Goal: Information Seeking & Learning: Learn about a topic

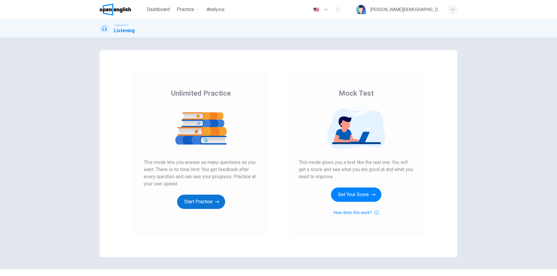
click at [204, 200] on button "Start Practice" at bounding box center [201, 202] width 48 height 14
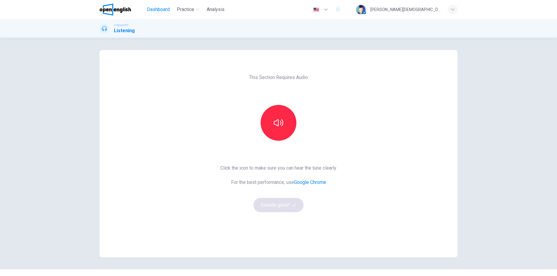
click at [147, 6] on button "Dashboard" at bounding box center [158, 9] width 27 height 11
click at [155, 9] on span "Dashboard" at bounding box center [158, 9] width 23 height 7
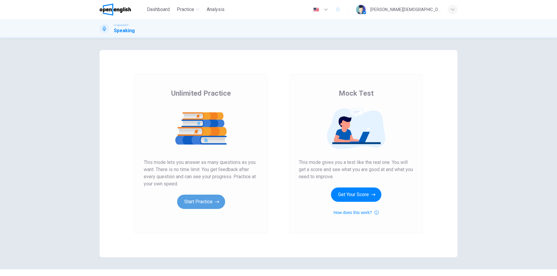
click at [208, 203] on button "Start Practice" at bounding box center [201, 202] width 48 height 14
click at [196, 205] on button "Start Practice" at bounding box center [201, 202] width 48 height 14
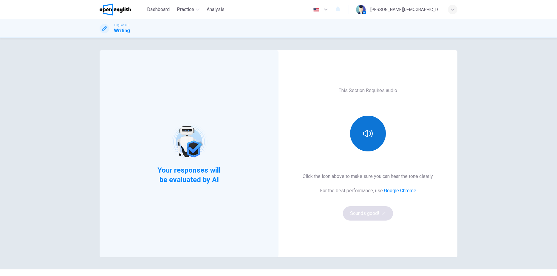
click at [364, 137] on icon "button" at bounding box center [368, 134] width 10 height 10
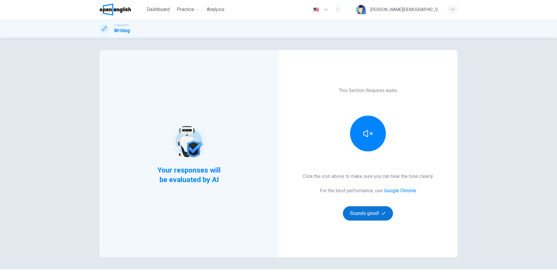
click at [360, 212] on button "Sounds good!" at bounding box center [368, 213] width 50 height 14
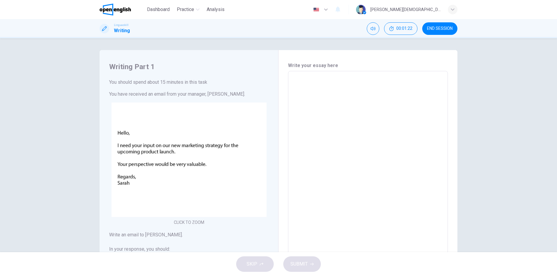
click at [353, 116] on textarea at bounding box center [368, 182] width 152 height 213
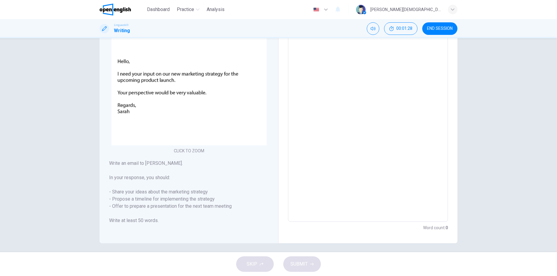
scroll to position [75, 0]
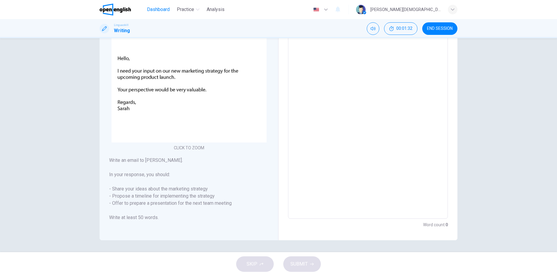
click at [157, 10] on span "Dashboard" at bounding box center [158, 9] width 23 height 7
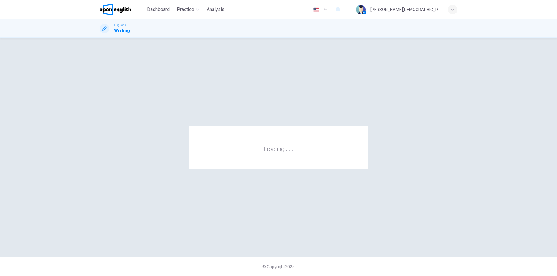
scroll to position [0, 0]
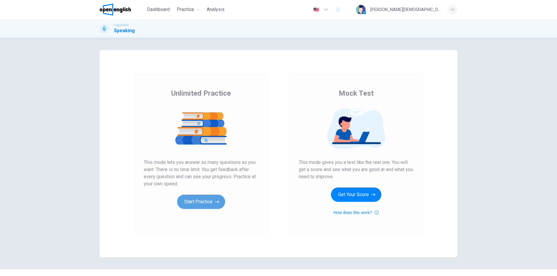
click at [208, 207] on button "Start Practice" at bounding box center [201, 202] width 48 height 14
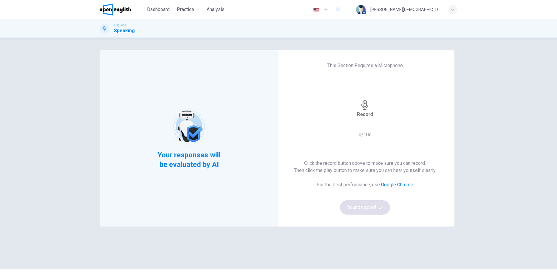
click at [361, 109] on div "Record" at bounding box center [365, 108] width 16 height 17
click at [364, 131] on h6 "Stop" at bounding box center [365, 134] width 11 height 6
click at [382, 125] on icon "button" at bounding box center [382, 125] width 0 height 0
click at [379, 206] on icon "button" at bounding box center [381, 208] width 4 height 4
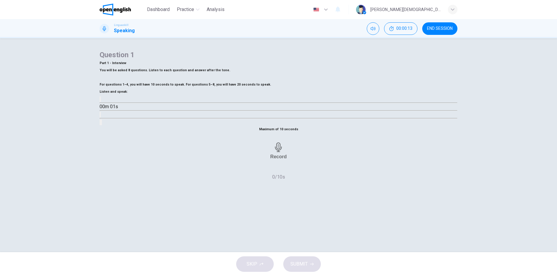
click at [101, 102] on button "button" at bounding box center [100, 99] width 1 height 6
click at [285, 160] on div "Record" at bounding box center [278, 151] width 16 height 17
click at [280, 179] on h6 "Stop" at bounding box center [278, 176] width 11 height 6
click at [307, 263] on span "SUBMIT" at bounding box center [298, 264] width 17 height 8
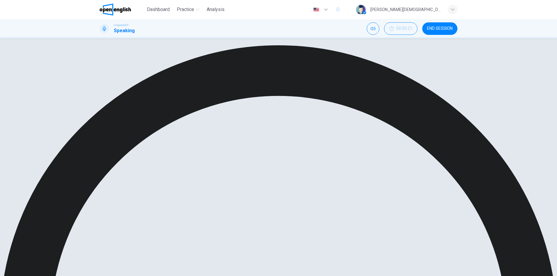
scroll to position [17, 0]
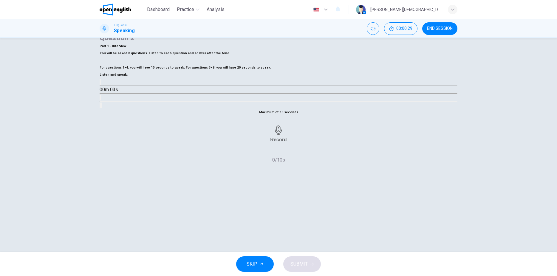
click at [101, 85] on button "button" at bounding box center [100, 82] width 1 height 6
click at [107, 91] on icon "button" at bounding box center [104, 87] width 6 height 7
type input "*"
click at [437, 27] on span "END SESSION" at bounding box center [440, 28] width 26 height 5
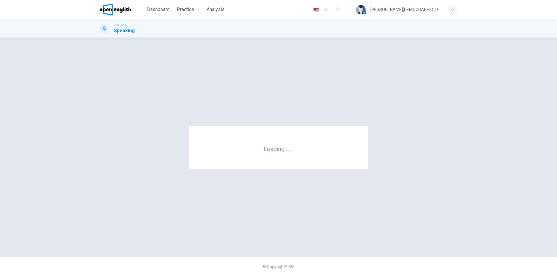
scroll to position [0, 0]
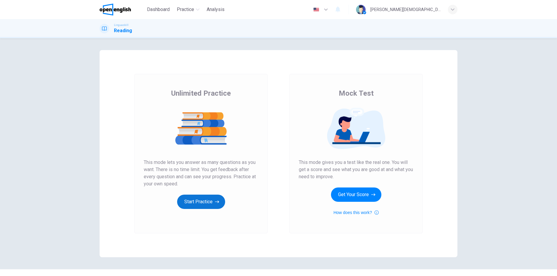
click at [194, 204] on button "Start Practice" at bounding box center [201, 202] width 48 height 14
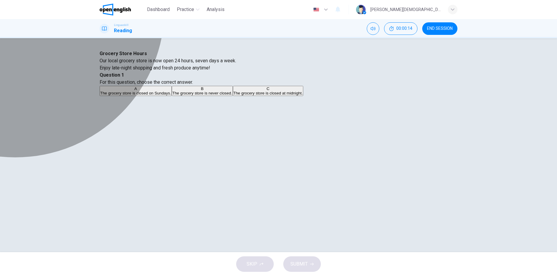
click at [171, 95] on span "The grocery store is closed on Sundays." at bounding box center [135, 93] width 71 height 4
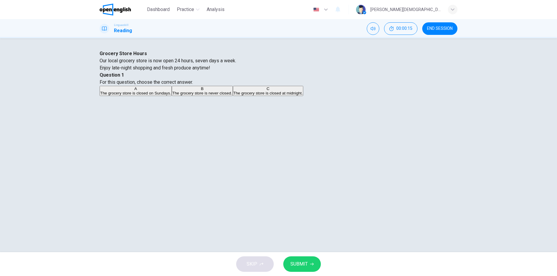
click at [299, 262] on span "SUBMIT" at bounding box center [298, 264] width 17 height 8
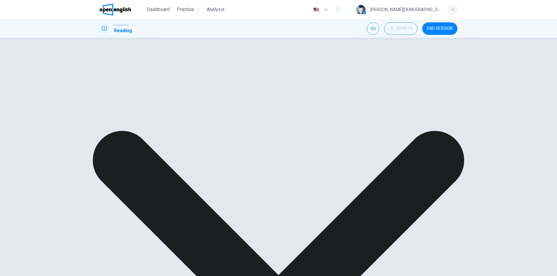
click at [198, 72] on div "Grocery Store Hours Our local grocery store is now open 24 hours, seven days a …" at bounding box center [279, 60] width 358 height 21
click at [328, 97] on div "A The grocery store is closed on Sundays. B The grocery store is never closed. …" at bounding box center [279, 91] width 358 height 11
click at [198, 72] on div "Grocery Store Hours Our local grocery store is now open 24 hours, seven days a …" at bounding box center [279, 60] width 358 height 21
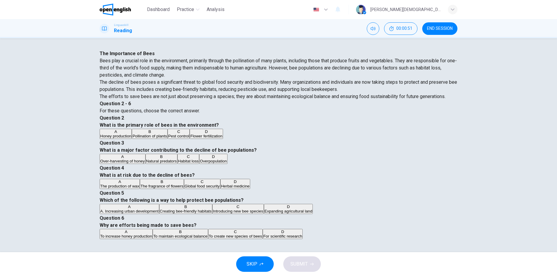
click at [167, 138] on span "Pollination of plants" at bounding box center [149, 136] width 35 height 4
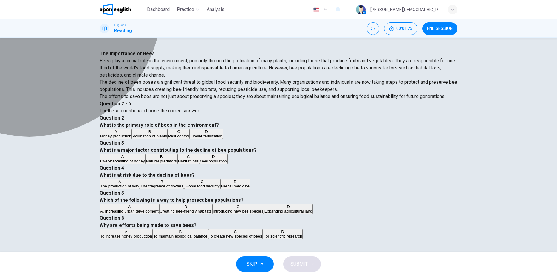
click at [199, 159] on span "Habitat loss" at bounding box center [188, 161] width 21 height 4
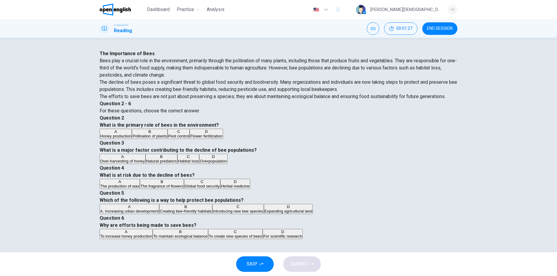
scroll to position [209, 0]
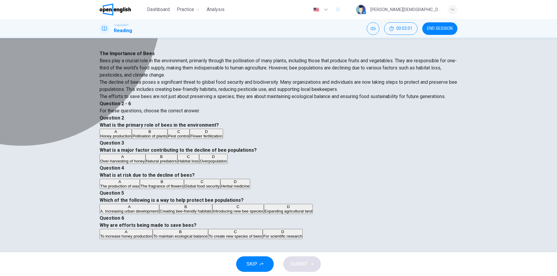
click at [220, 184] on span "Global food security" at bounding box center [202, 186] width 35 height 4
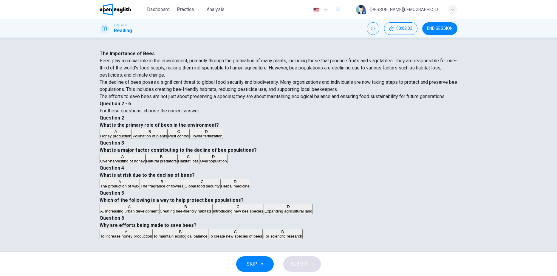
scroll to position [298, 0]
click at [212, 209] on span "Creating bee-friendly habitats" at bounding box center [186, 211] width 52 height 4
click at [208, 234] on span "To maintain ecological balance" at bounding box center [180, 236] width 54 height 4
click at [301, 263] on span "SUBMIT" at bounding box center [298, 264] width 17 height 8
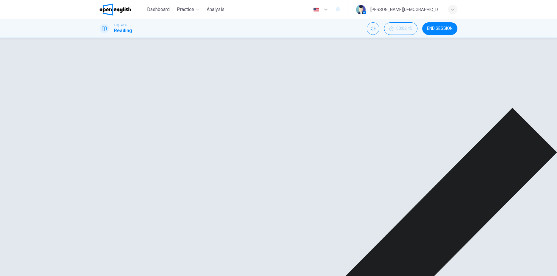
scroll to position [15, 0]
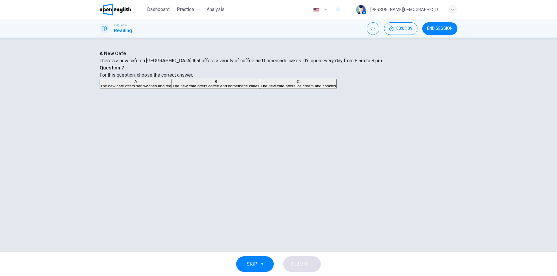
click at [259, 88] on span "The new café offers coffee and homemade cakes" at bounding box center [215, 86] width 87 height 4
click at [299, 270] on button "SUBMIT" at bounding box center [302, 264] width 38 height 16
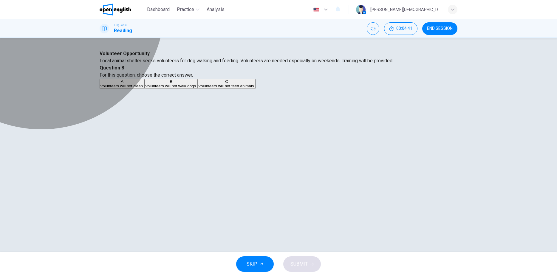
click at [255, 88] on span "Volunteers will not feed animals." at bounding box center [226, 86] width 57 height 4
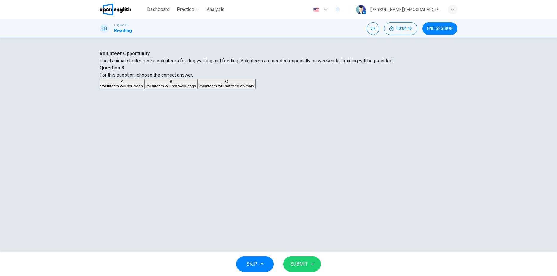
click at [303, 265] on span "SUBMIT" at bounding box center [298, 264] width 17 height 8
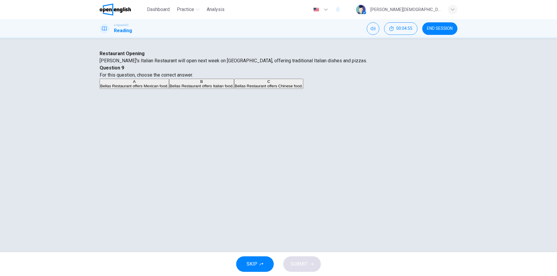
click at [234, 88] on span "Bellas Restaurant offers Italian food." at bounding box center [202, 86] width 64 height 4
click at [302, 272] on div "SKIP SUBMIT" at bounding box center [278, 264] width 557 height 24
click at [302, 270] on button "SUBMIT" at bounding box center [302, 264] width 38 height 16
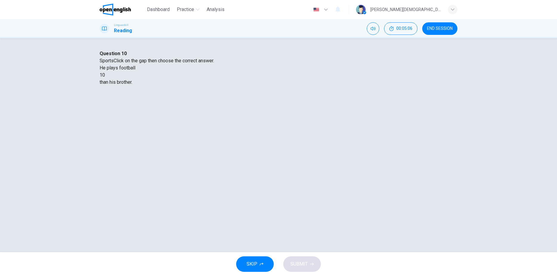
click at [105, 75] on div at bounding box center [105, 75] width 0 height 0
drag, startPoint x: 247, startPoint y: 242, endPoint x: 181, endPoint y: 96, distance: 159.5
click at [181, 96] on div "Question 10 Sports Click on the gap then choose the correct answer. He plays fo…" at bounding box center [279, 82] width 358 height 64
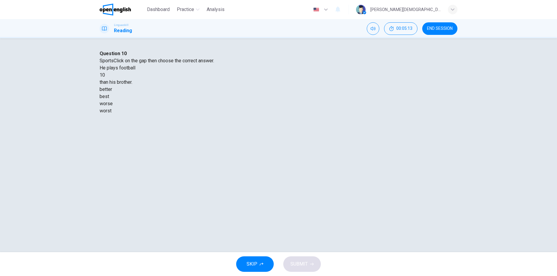
click at [242, 93] on div "better" at bounding box center [279, 89] width 358 height 7
click at [296, 262] on span "SUBMIT" at bounding box center [298, 264] width 17 height 8
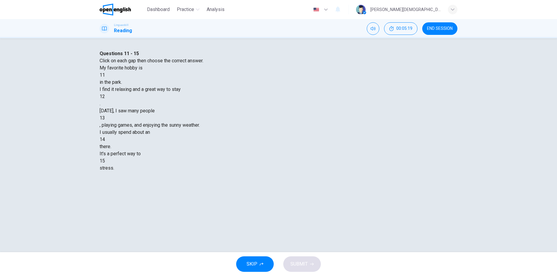
click at [105, 75] on div at bounding box center [105, 75] width 0 height 0
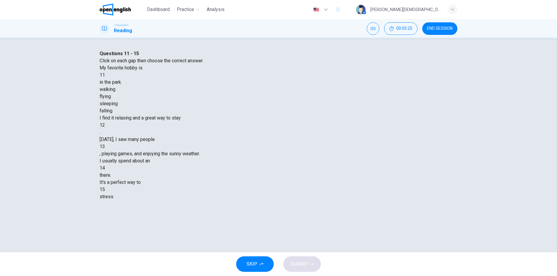
click at [237, 93] on div "walking" at bounding box center [279, 89] width 358 height 7
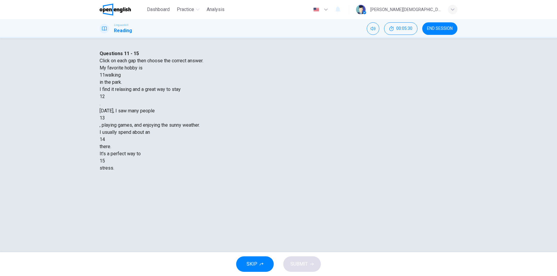
click at [105, 97] on div at bounding box center [105, 97] width 0 height 0
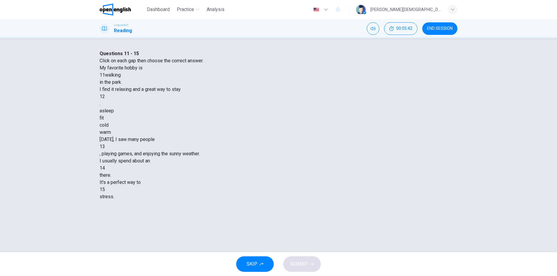
click at [105, 147] on div at bounding box center [105, 147] width 0 height 0
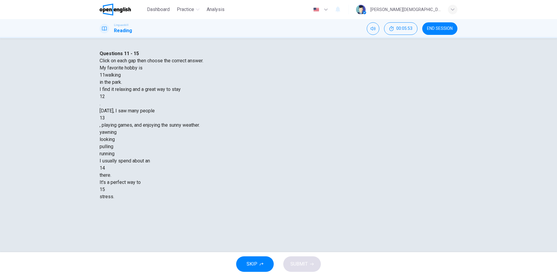
click at [319, 157] on div "running" at bounding box center [279, 153] width 358 height 7
click at [105, 140] on div at bounding box center [105, 140] width 0 height 0
click at [242, 157] on div "hour" at bounding box center [279, 153] width 358 height 7
click at [105, 161] on div at bounding box center [105, 161] width 0 height 0
click at [296, 193] on div "reduce" at bounding box center [279, 189] width 358 height 7
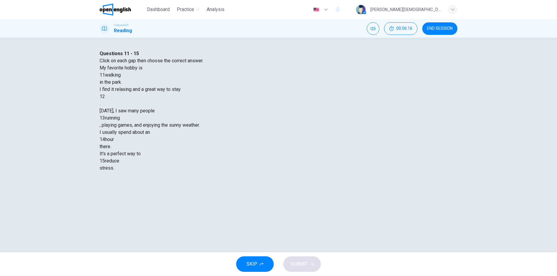
click at [105, 97] on div at bounding box center [105, 97] width 0 height 0
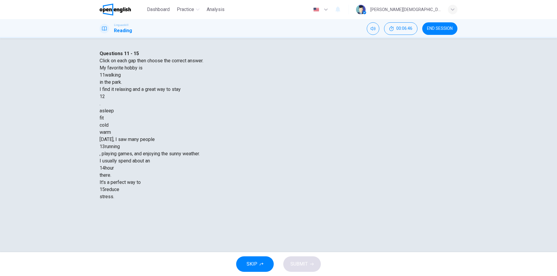
click at [249, 115] on div "asleep" at bounding box center [279, 110] width 358 height 7
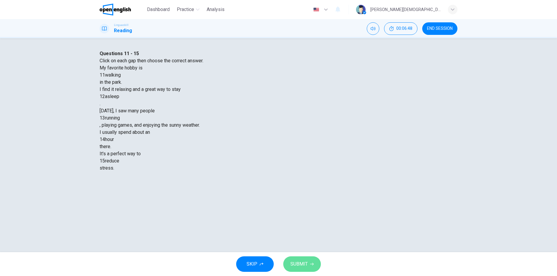
click at [294, 260] on button "SUBMIT" at bounding box center [302, 264] width 38 height 16
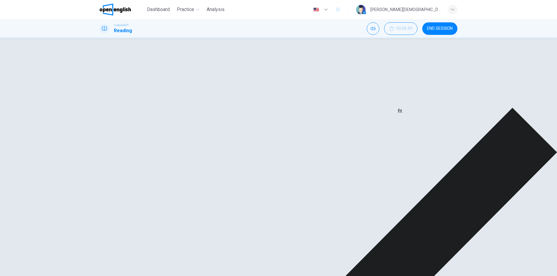
click at [119, 100] on div "asleep" at bounding box center [112, 96] width 14 height 7
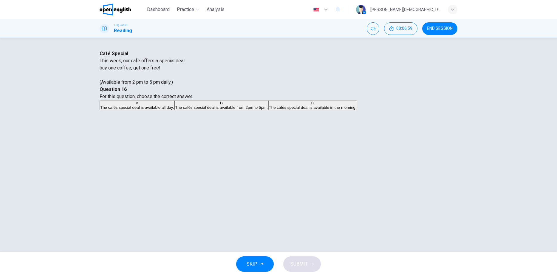
drag, startPoint x: 110, startPoint y: 82, endPoint x: 168, endPoint y: 80, distance: 57.9
click at [168, 64] on span "This week, our café offers a special deal:" at bounding box center [143, 61] width 86 height 6
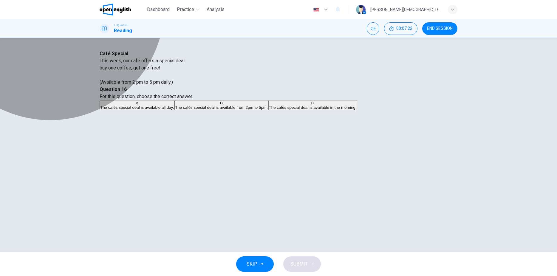
click at [268, 110] on span "The cafés special deal is available from 2pm to 5pm." at bounding box center [221, 107] width 92 height 4
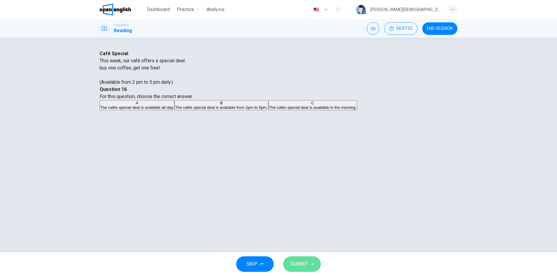
click at [297, 262] on span "SUBMIT" at bounding box center [298, 264] width 17 height 8
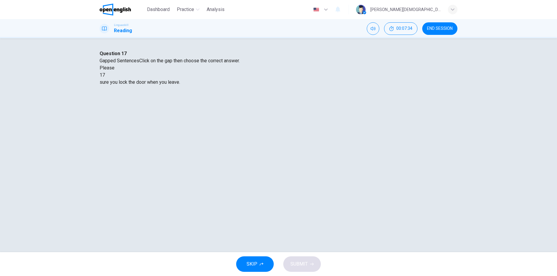
click at [105, 75] on div at bounding box center [105, 75] width 0 height 0
click at [265, 100] on div "have" at bounding box center [279, 96] width 358 height 7
click at [298, 264] on span "SUBMIT" at bounding box center [298, 264] width 17 height 8
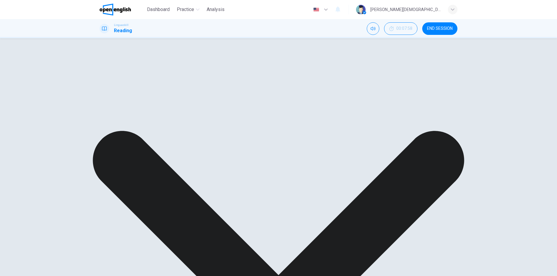
click at [287, 107] on div "make" at bounding box center [279, 103] width 358 height 7
click at [115, 79] on div "have" at bounding box center [110, 75] width 10 height 7
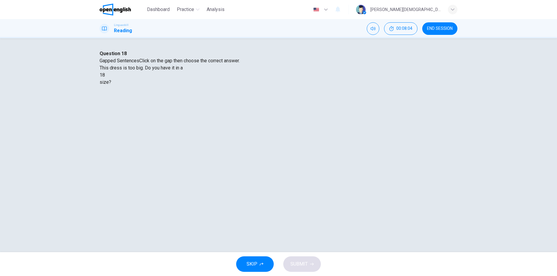
click at [105, 75] on div at bounding box center [105, 75] width 0 height 0
click at [245, 93] on div "smaller" at bounding box center [279, 89] width 358 height 7
click at [316, 262] on button "SUBMIT" at bounding box center [302, 264] width 38 height 16
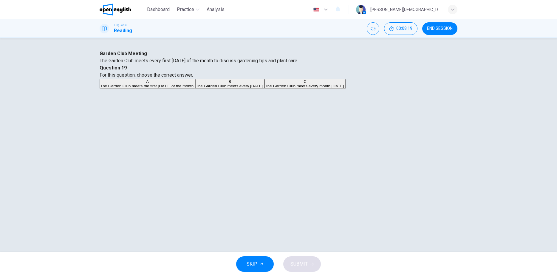
click at [438, 34] on button "END SESSION" at bounding box center [439, 28] width 35 height 13
